Goal: Find specific page/section: Find specific page/section

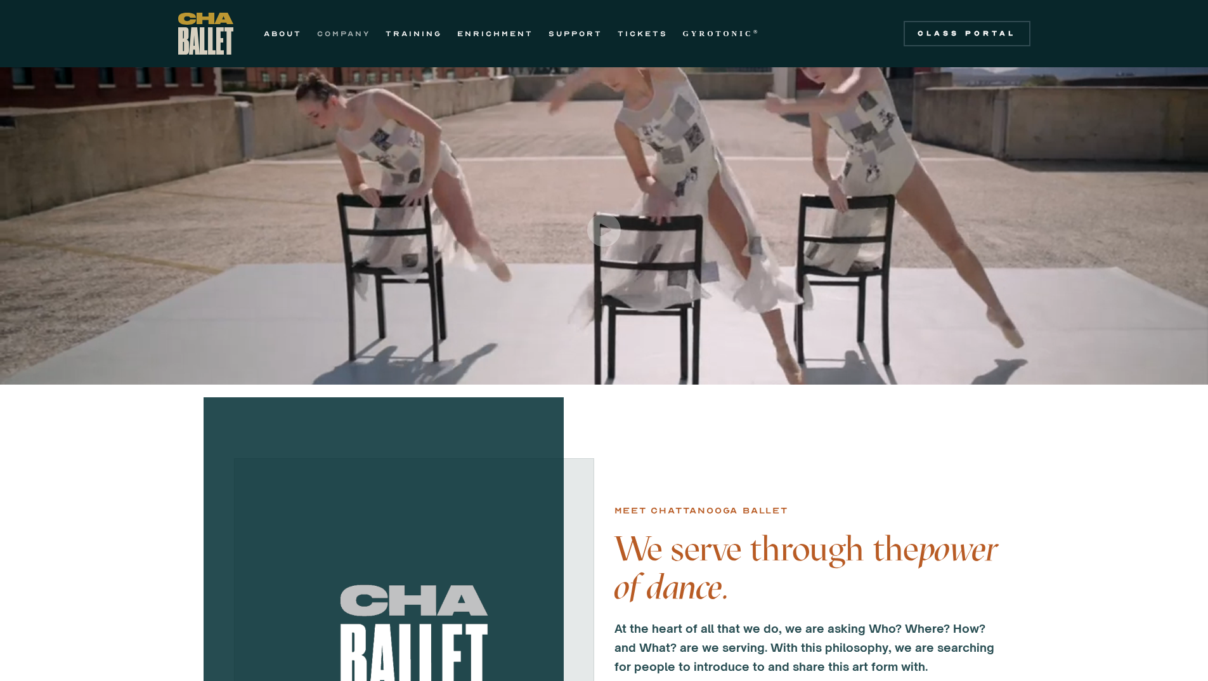
click at [334, 31] on link "COMPANY" at bounding box center [343, 33] width 53 height 15
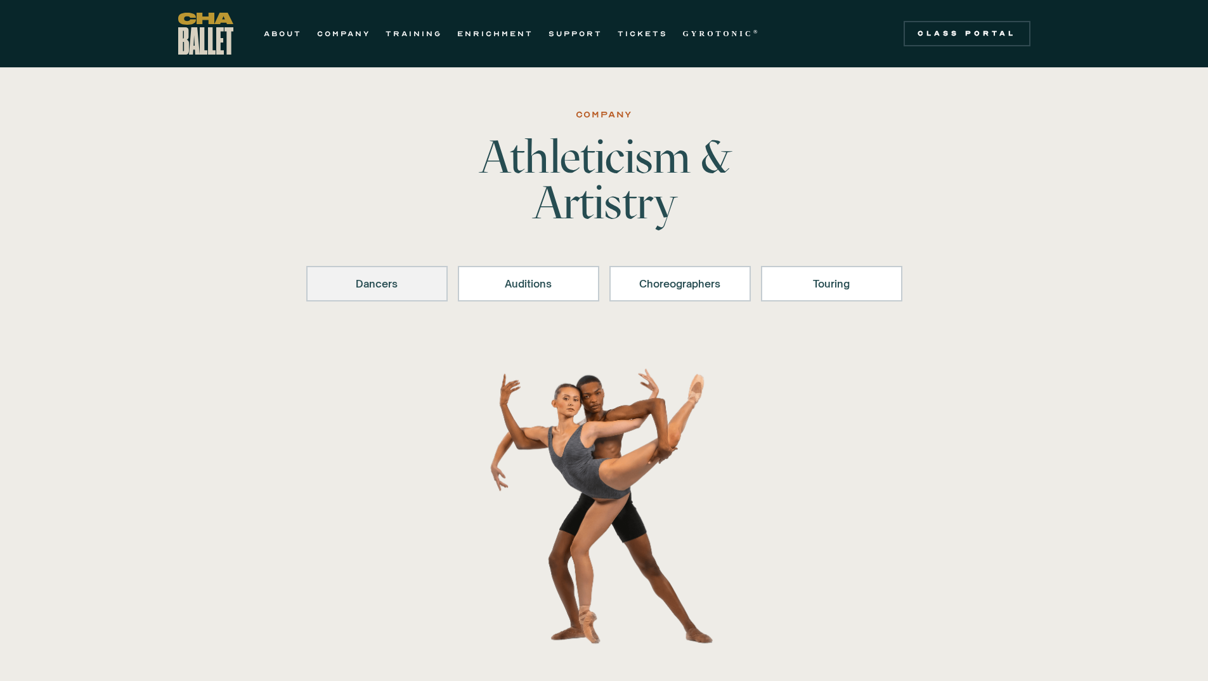
click at [364, 284] on div "Dancers" at bounding box center [377, 283] width 108 height 15
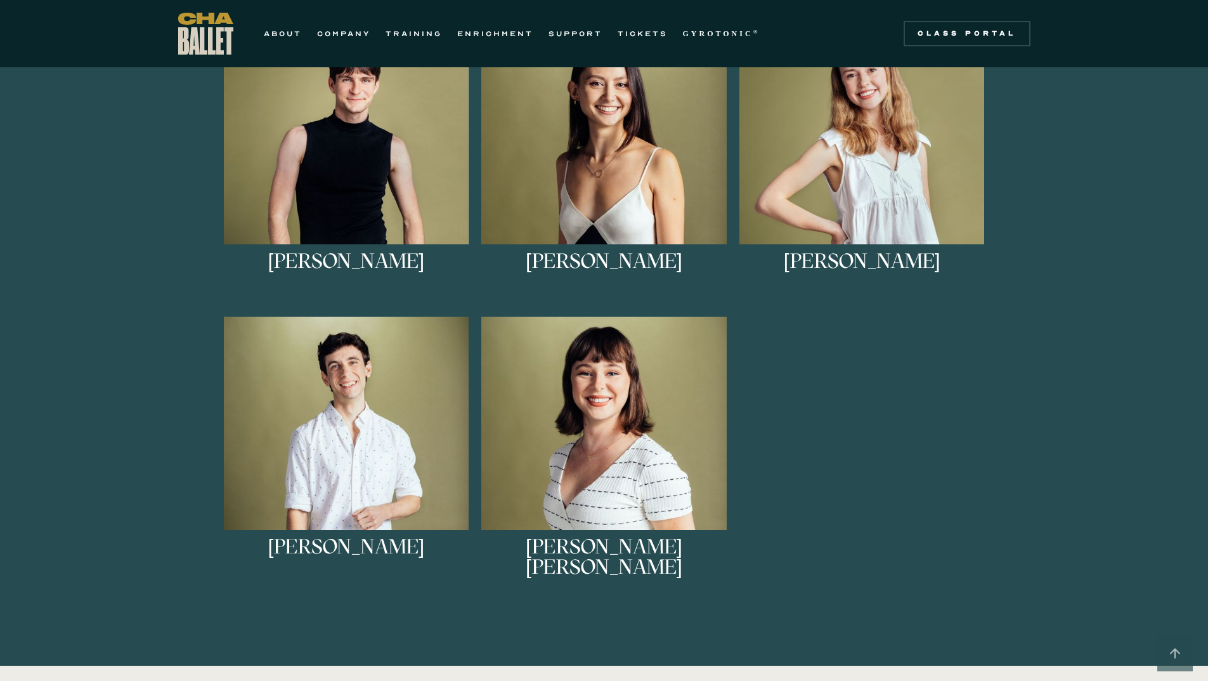
scroll to position [755, 0]
